Goal: Transaction & Acquisition: Purchase product/service

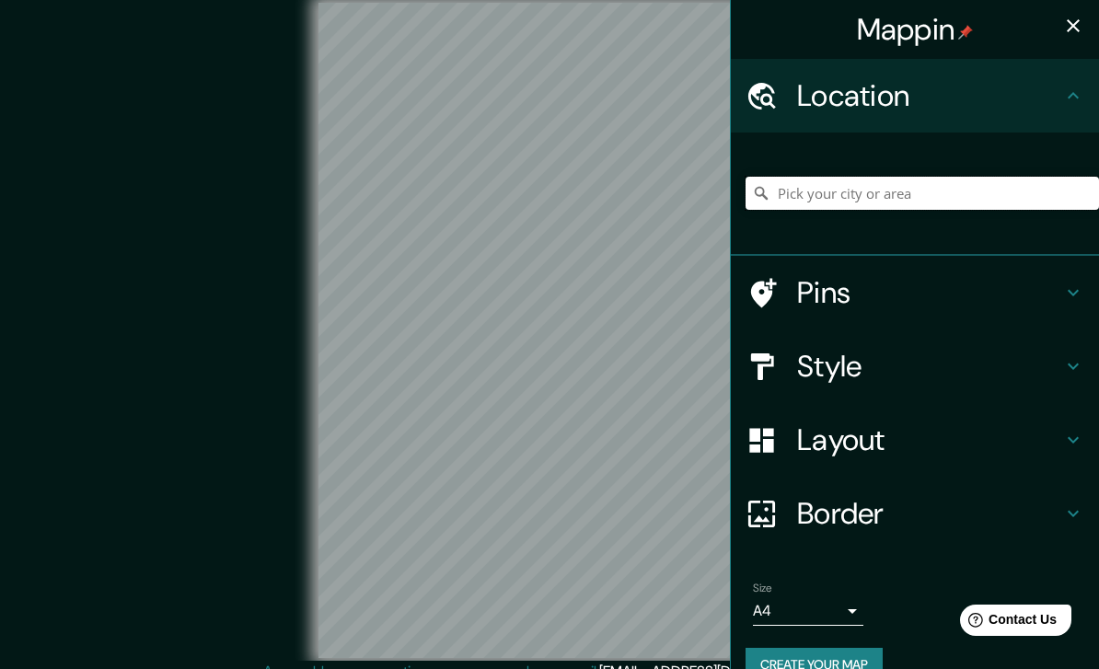
click at [809, 190] on input "Pick your city or area" at bounding box center [923, 193] width 354 height 33
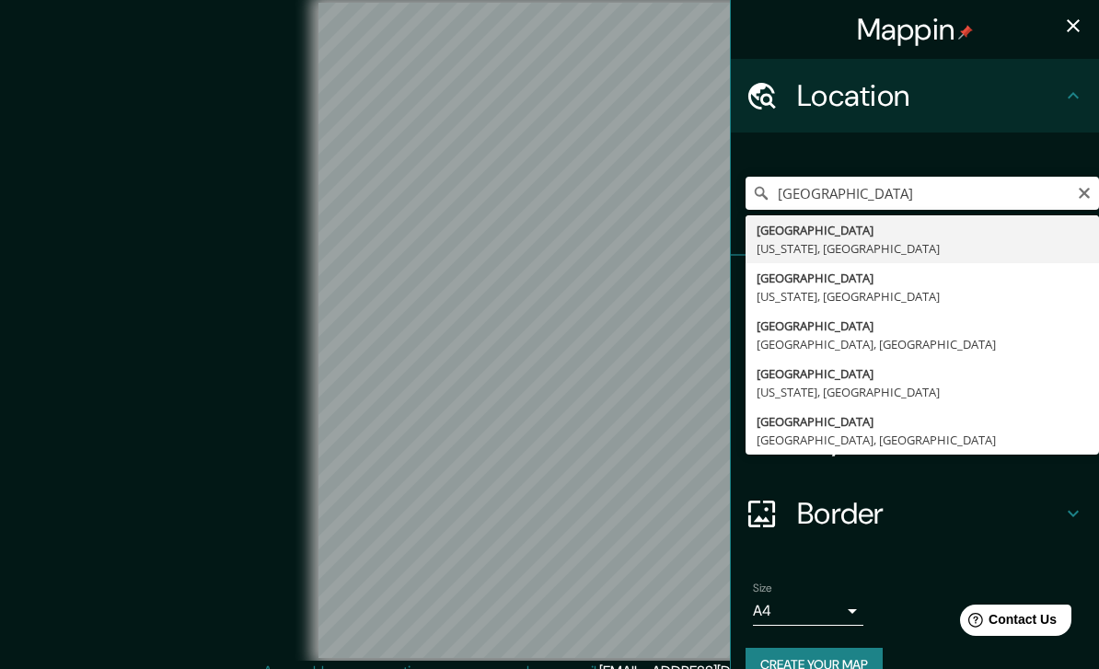
type input "[GEOGRAPHIC_DATA], [US_STATE], [GEOGRAPHIC_DATA]"
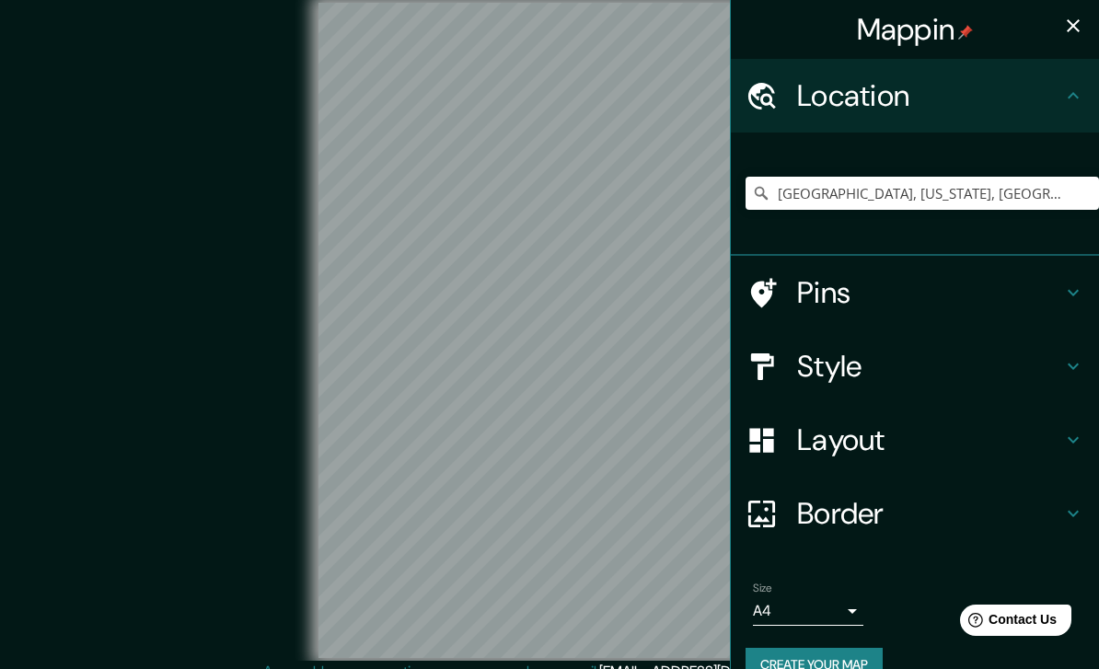
click at [824, 662] on button "Create your map" at bounding box center [814, 665] width 137 height 34
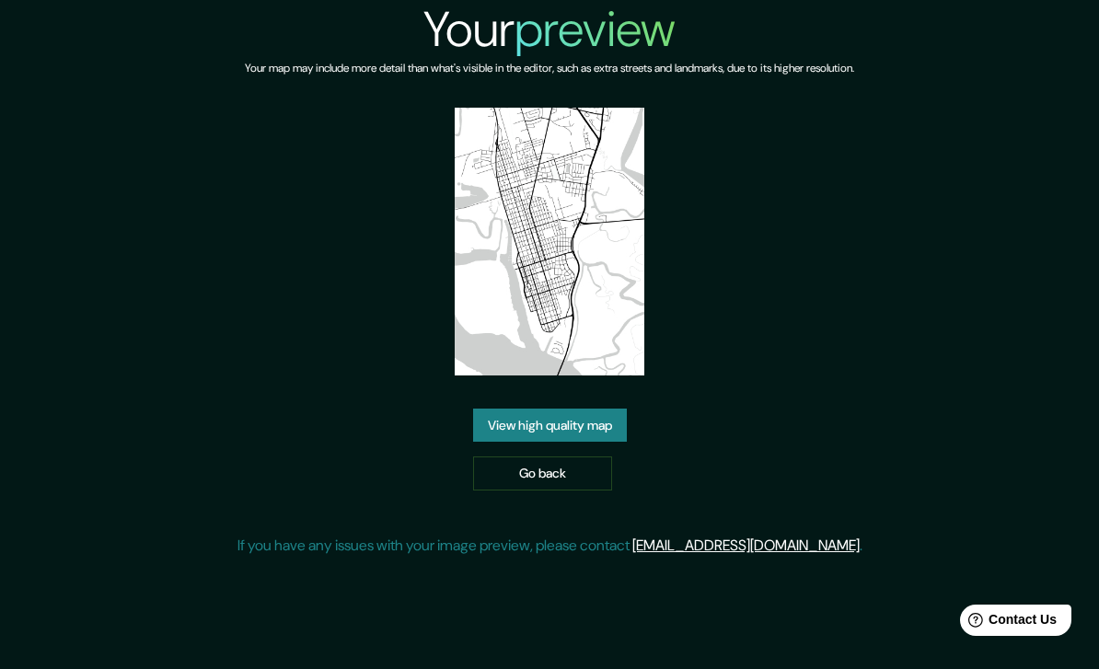
click at [565, 443] on link "View high quality map" at bounding box center [550, 426] width 154 height 34
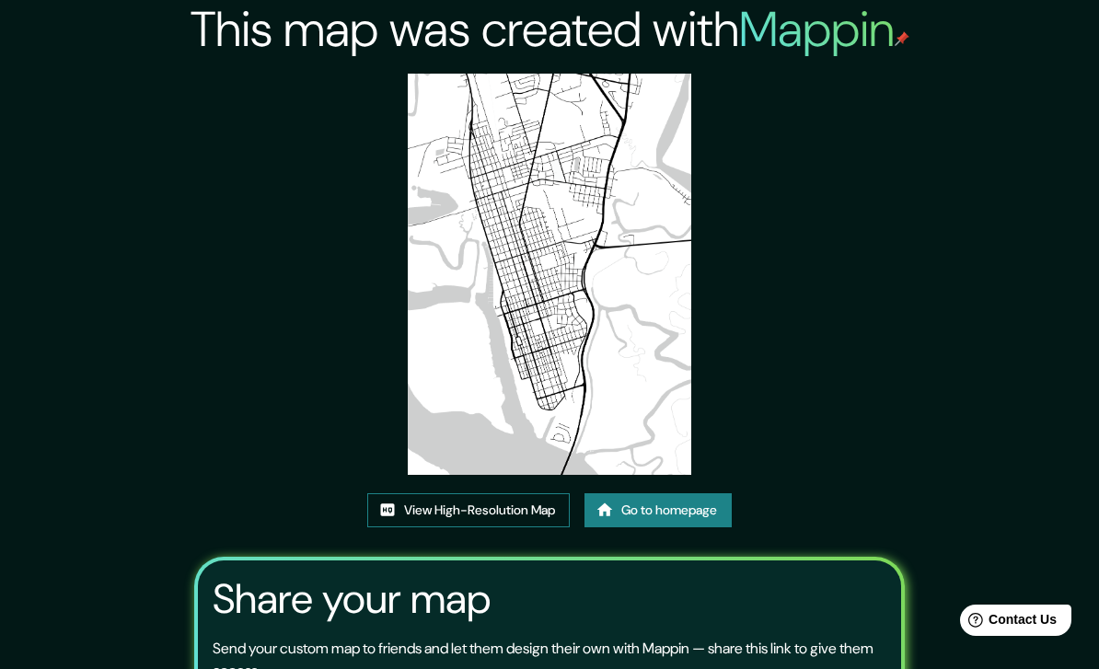
click at [460, 528] on link "View High-Resolution Map" at bounding box center [468, 510] width 203 height 34
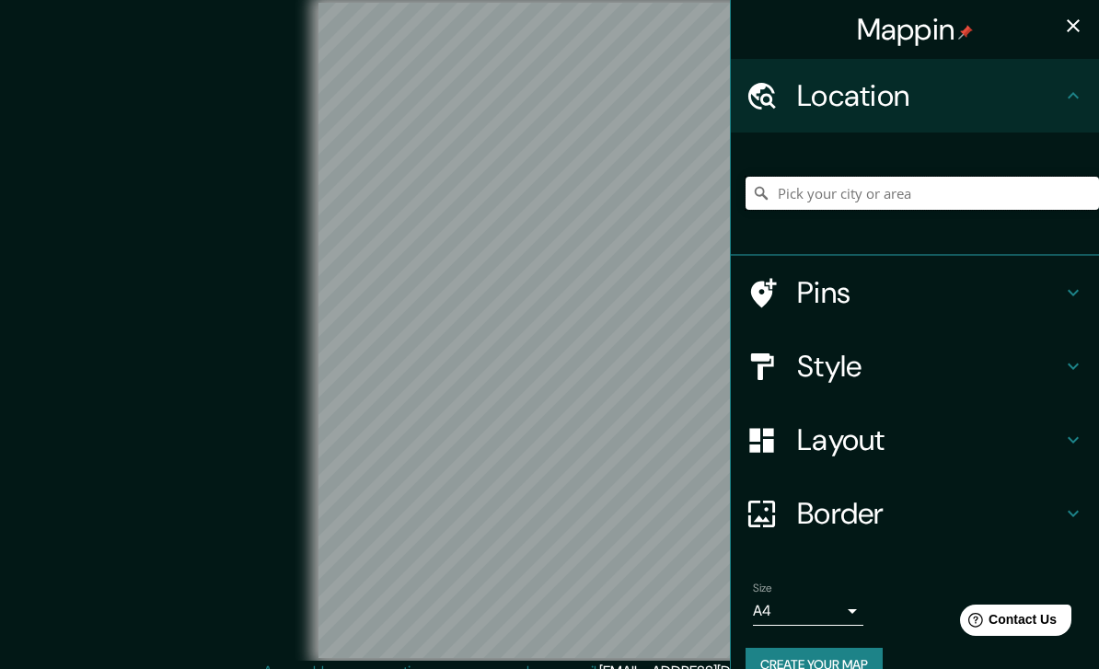
click at [802, 198] on input "Pick your city or area" at bounding box center [923, 193] width 354 height 33
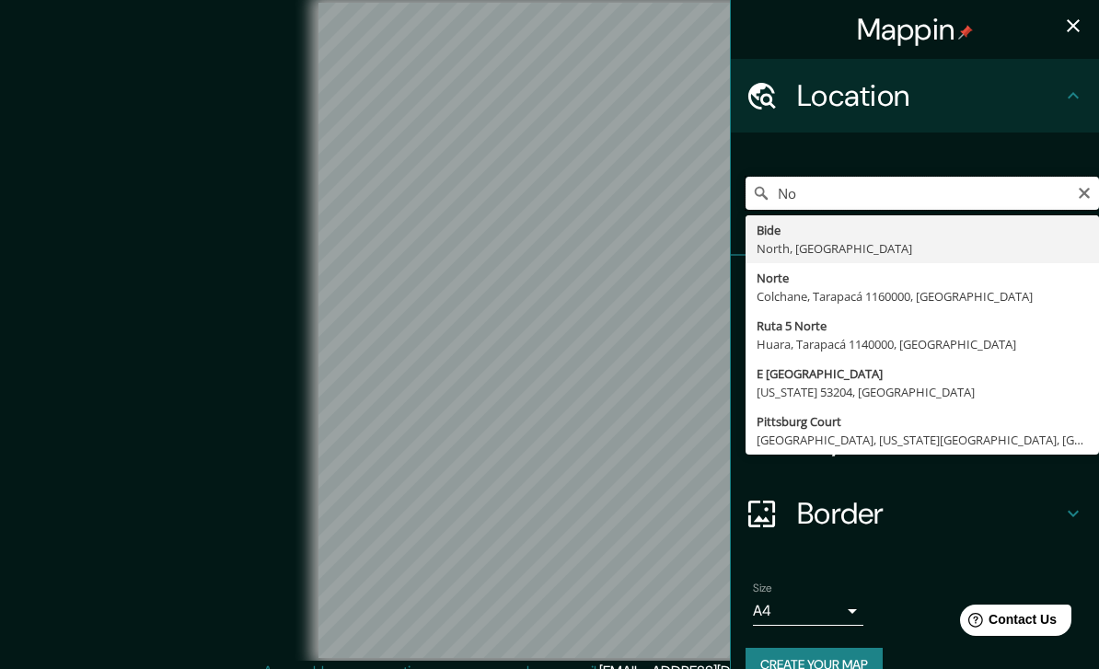
type input "N"
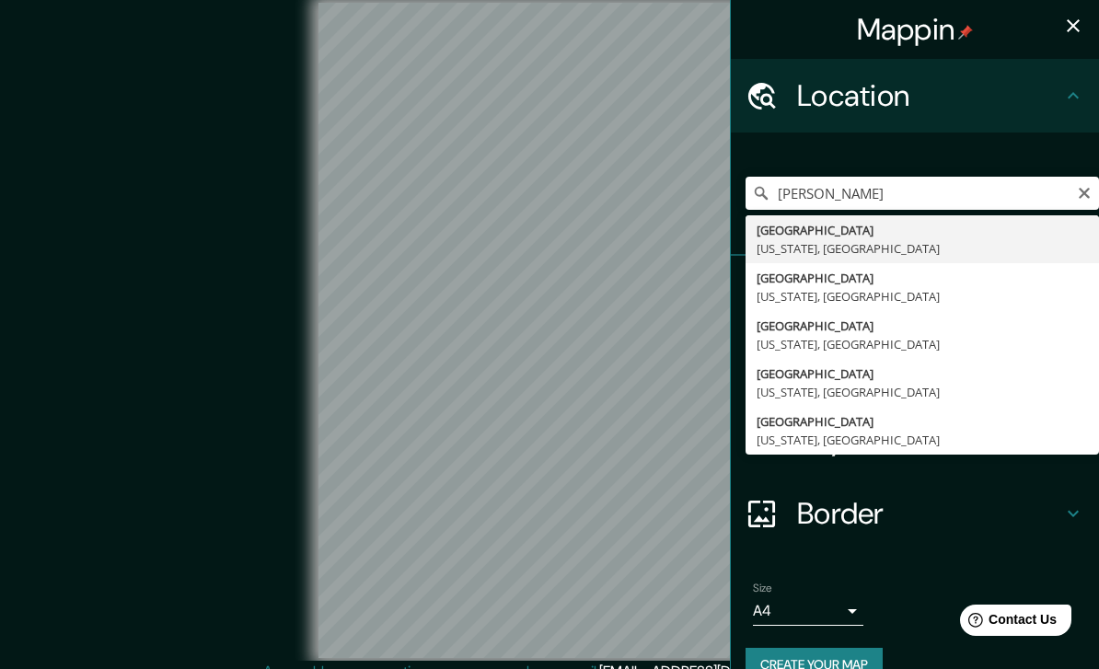
type input "Pittsburgh, Pennsylvania, United States"
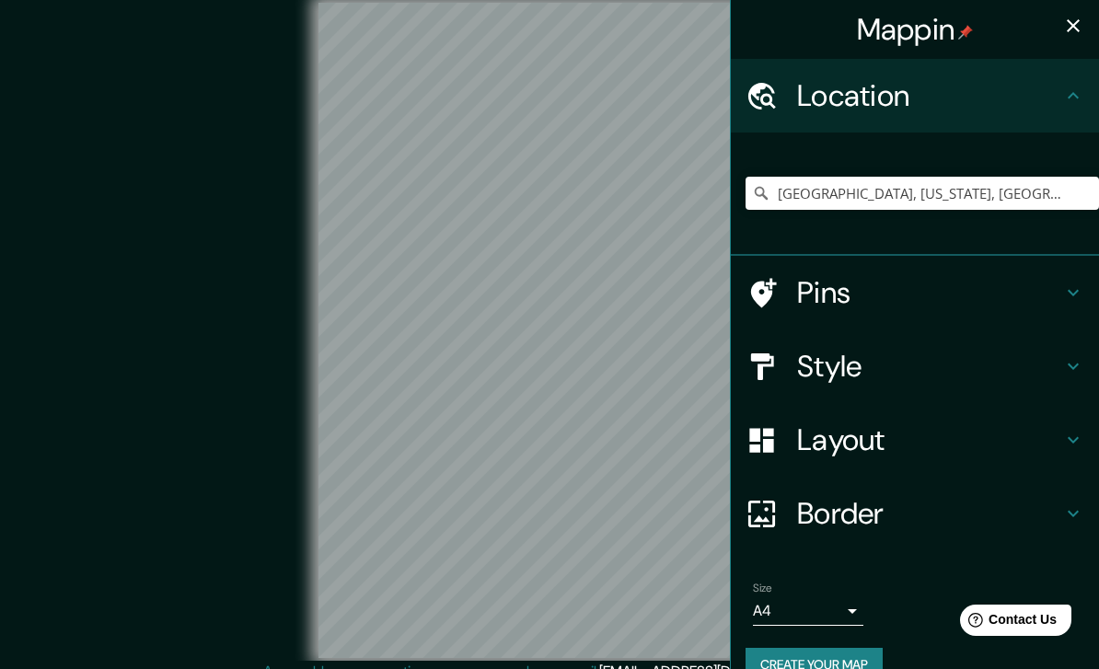
click at [858, 523] on h4 "Border" at bounding box center [929, 513] width 265 height 37
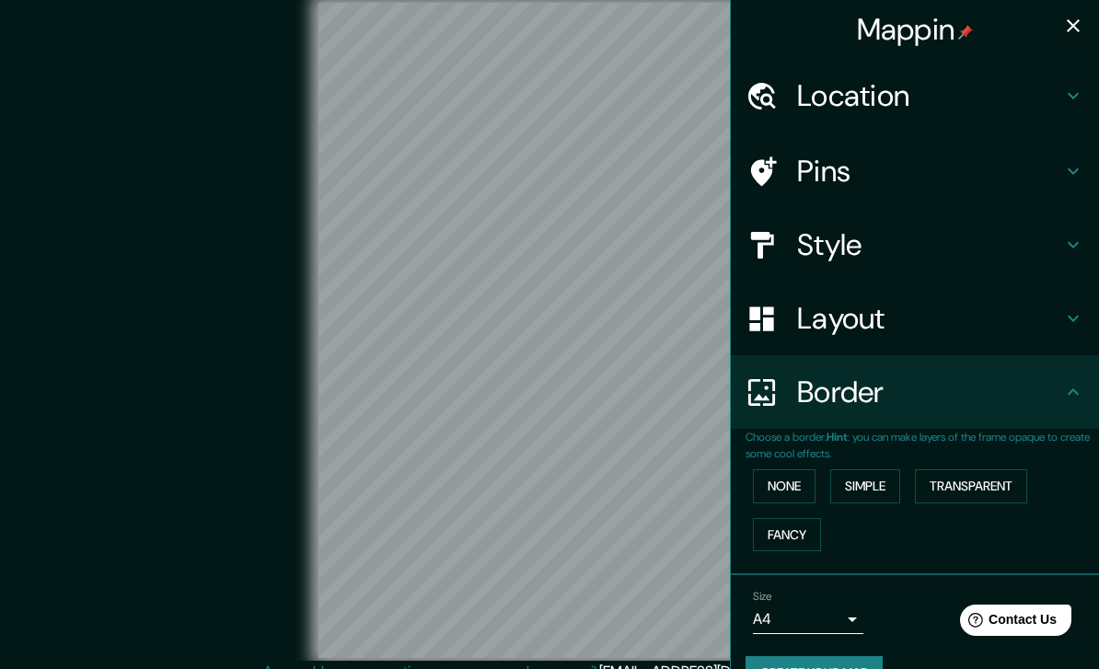
click at [865, 319] on h4 "Layout" at bounding box center [929, 318] width 265 height 37
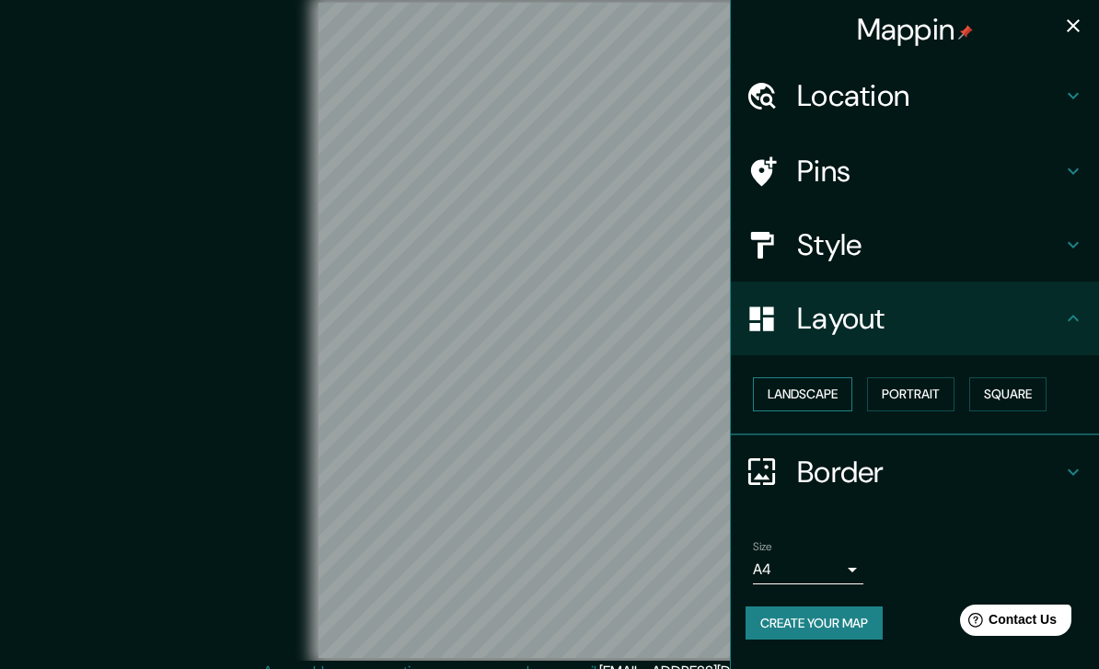
click at [811, 391] on button "Landscape" at bounding box center [802, 394] width 99 height 34
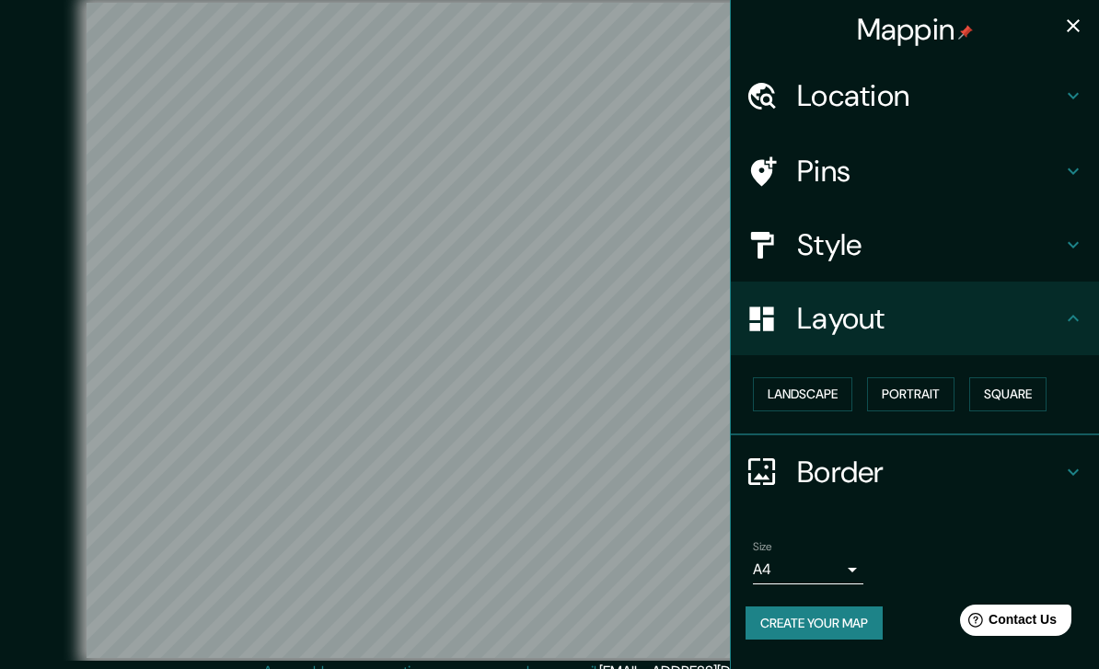
click at [819, 610] on button "Create your map" at bounding box center [814, 624] width 137 height 34
click at [858, 567] on body "Mappin Location Pittsburgh, Pennsylvania, United States Pins Style Layout Lands…" at bounding box center [549, 334] width 1099 height 669
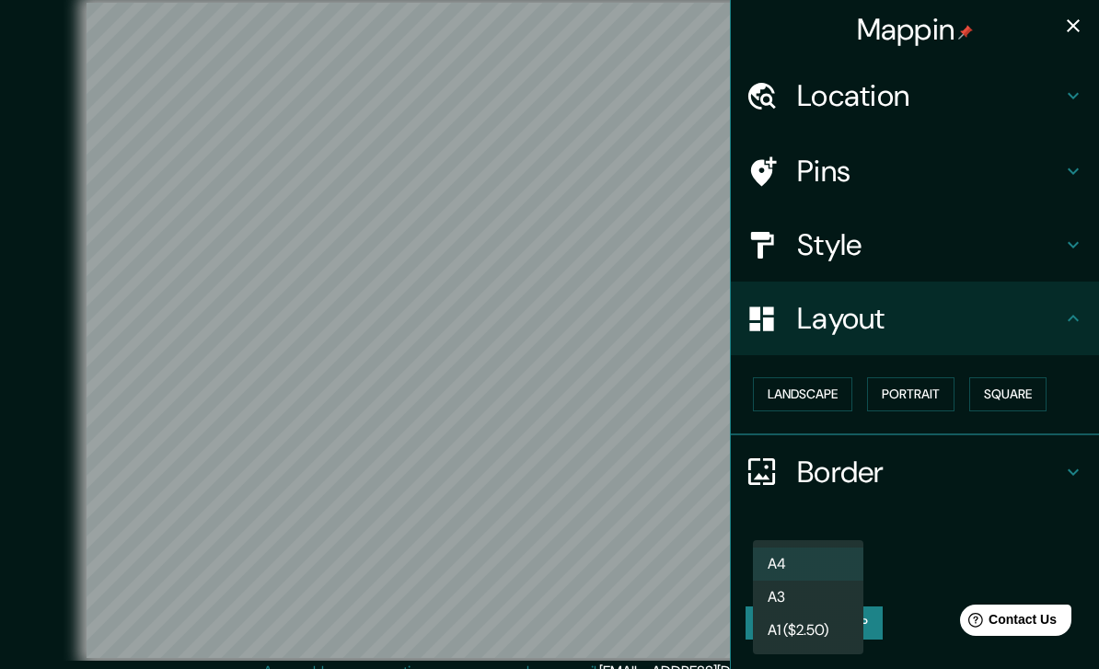
click at [838, 567] on li "A4" at bounding box center [808, 564] width 110 height 33
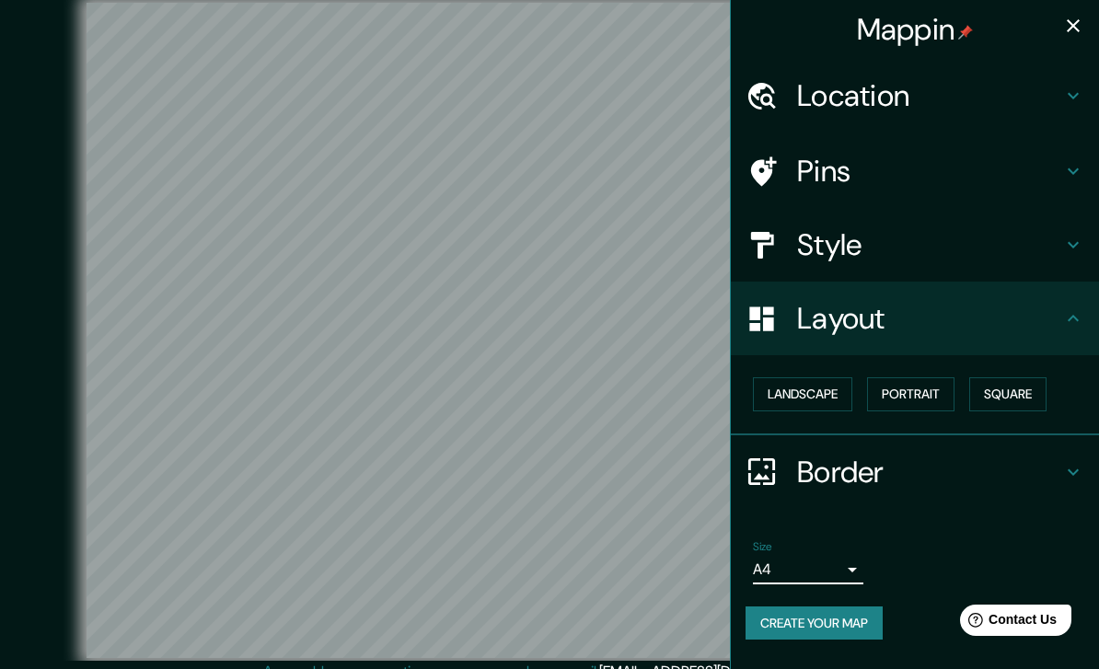
click at [1063, 247] on icon at bounding box center [1073, 245] width 22 height 22
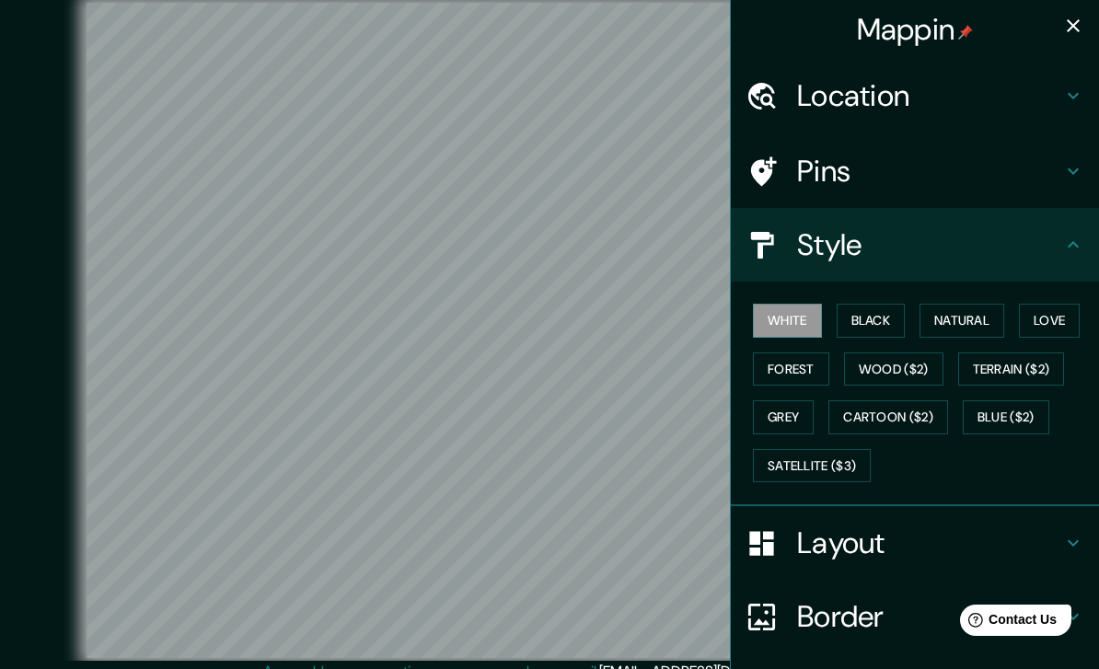
click at [1074, 104] on icon at bounding box center [1073, 96] width 22 height 22
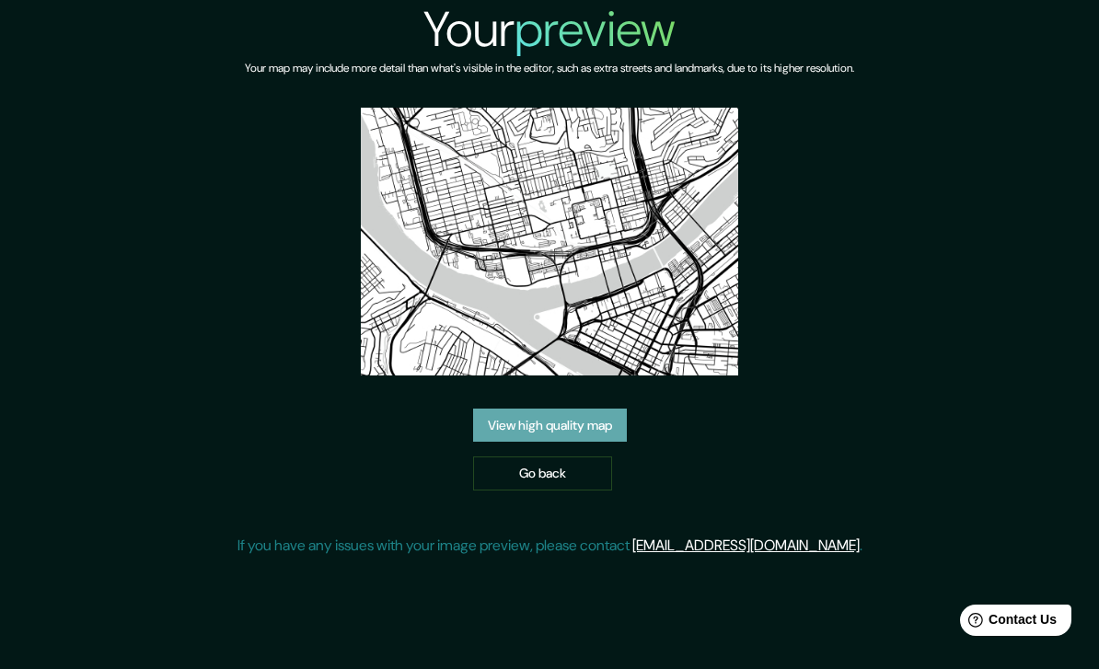
click at [567, 443] on link "View high quality map" at bounding box center [550, 426] width 154 height 34
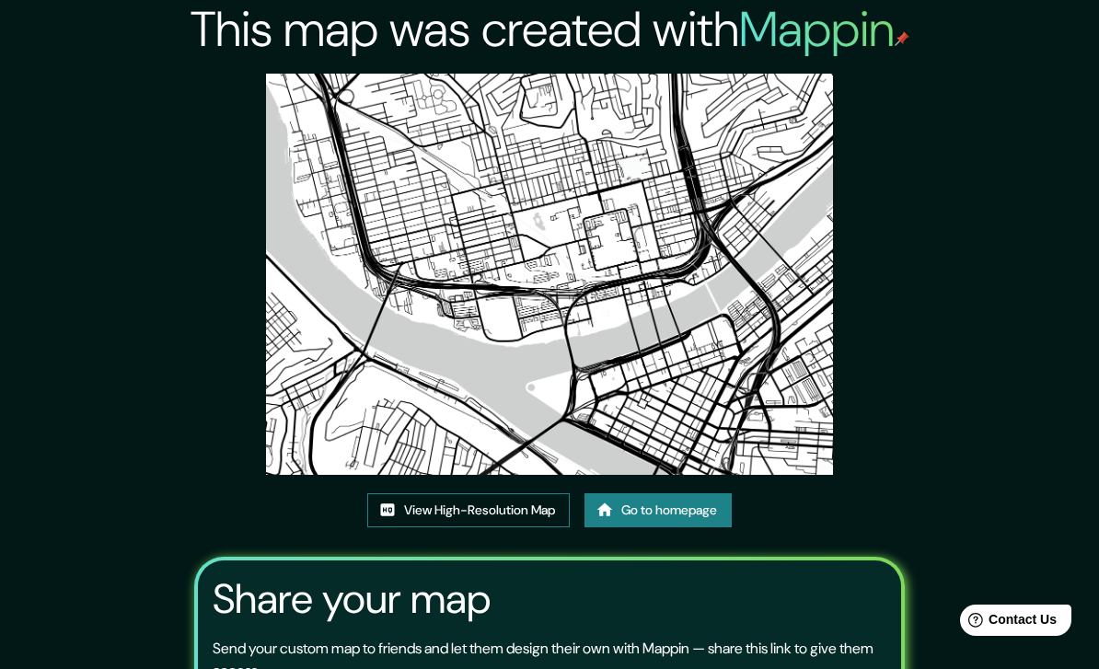
click at [489, 528] on link "View High-Resolution Map" at bounding box center [468, 510] width 203 height 34
